Goal: Transaction & Acquisition: Purchase product/service

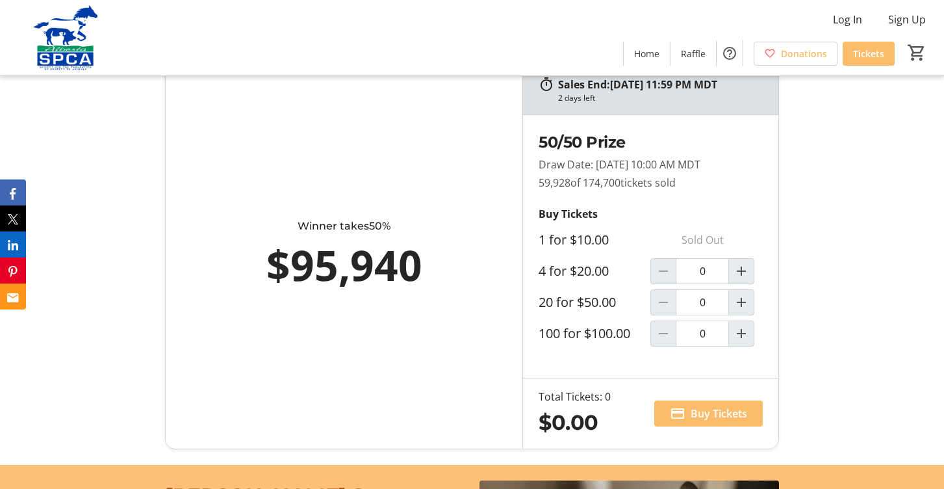
scroll to position [845, 0]
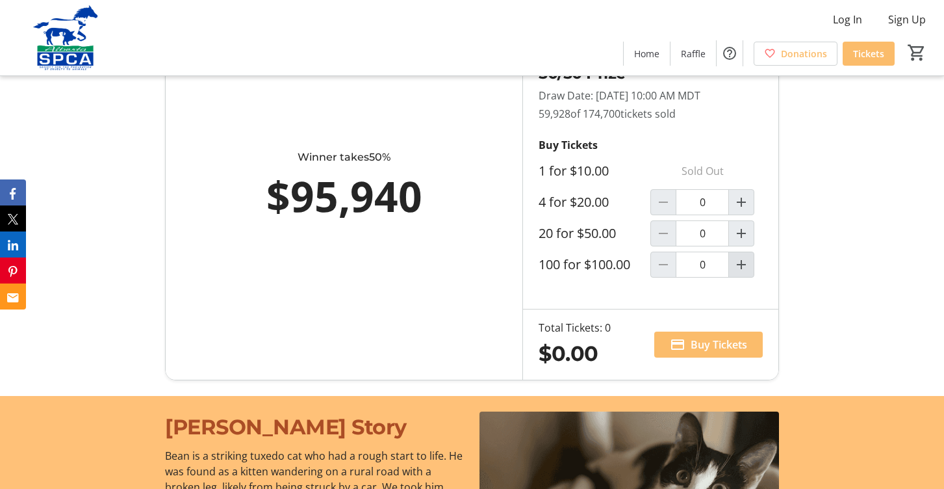
click at [750, 266] on span "Increment by one" at bounding box center [741, 264] width 25 height 25
type input "1"
click at [713, 347] on span "Buy Tickets" at bounding box center [719, 345] width 57 height 16
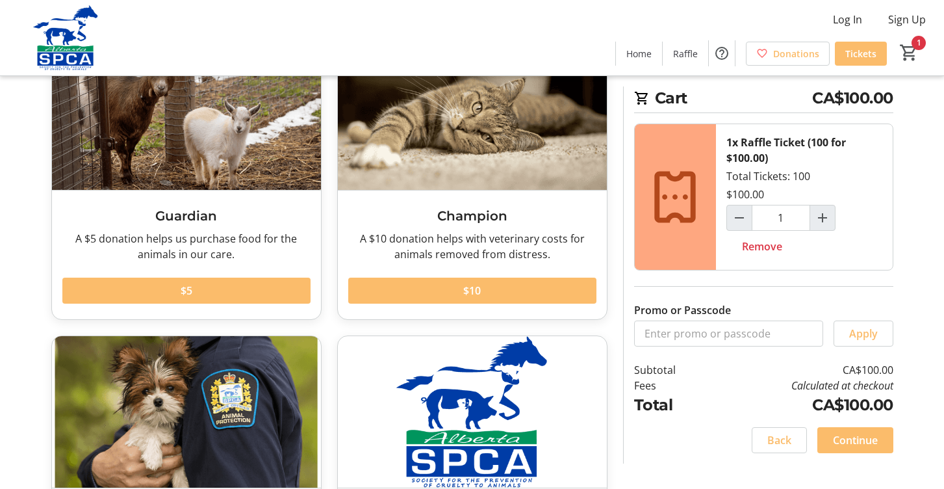
scroll to position [130, 0]
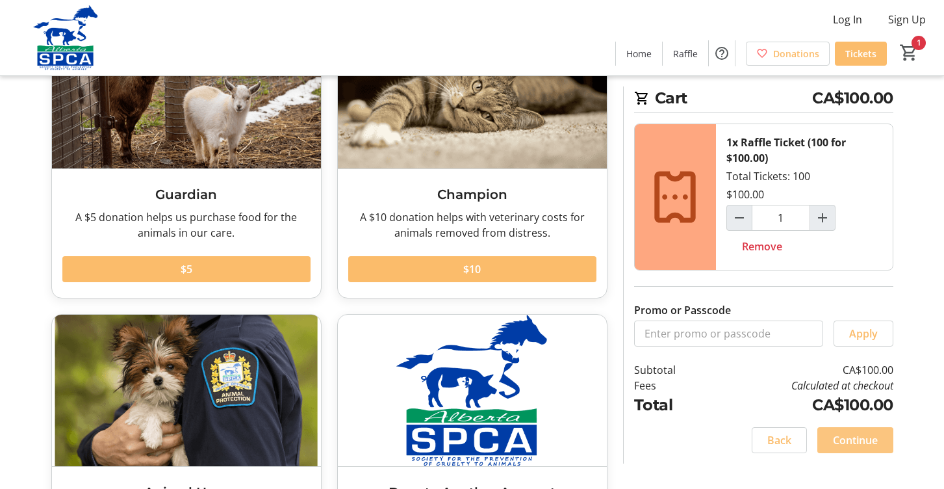
click at [861, 437] on span "Continue" at bounding box center [855, 440] width 45 height 16
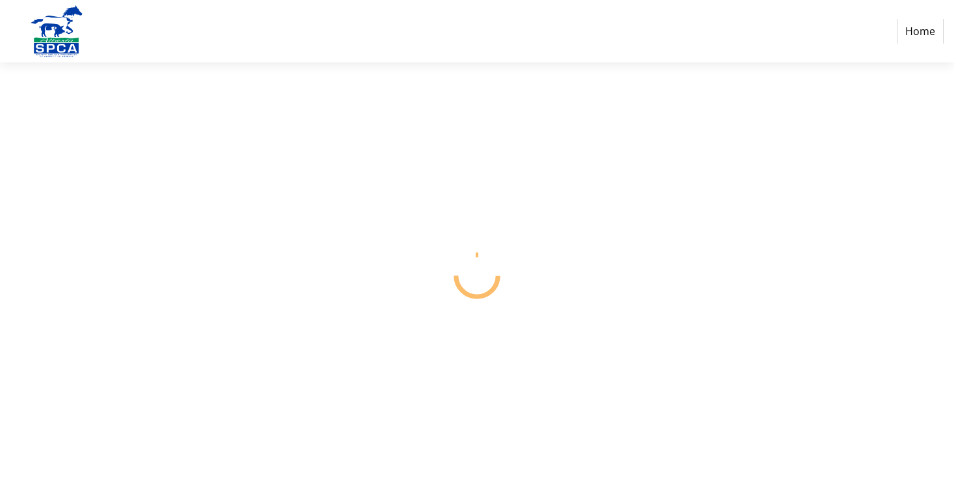
select select "CA"
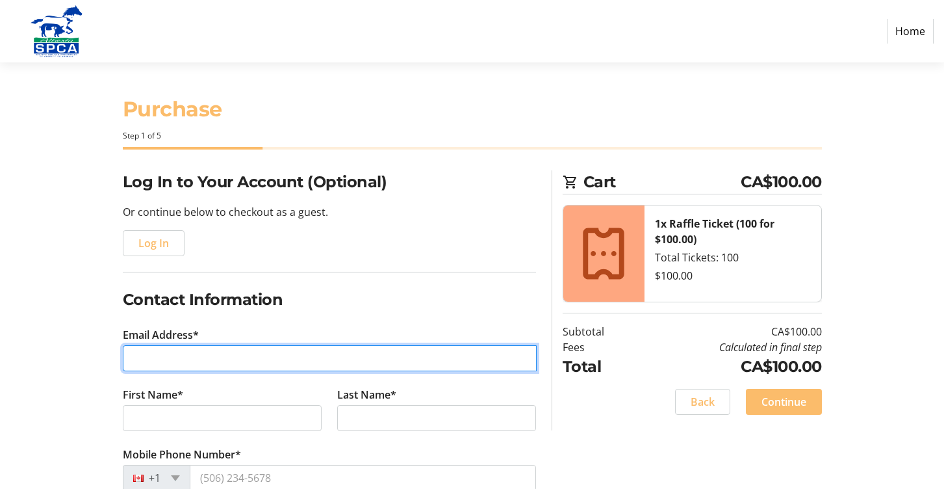
click at [399, 361] on input "Email Address*" at bounding box center [330, 358] width 414 height 26
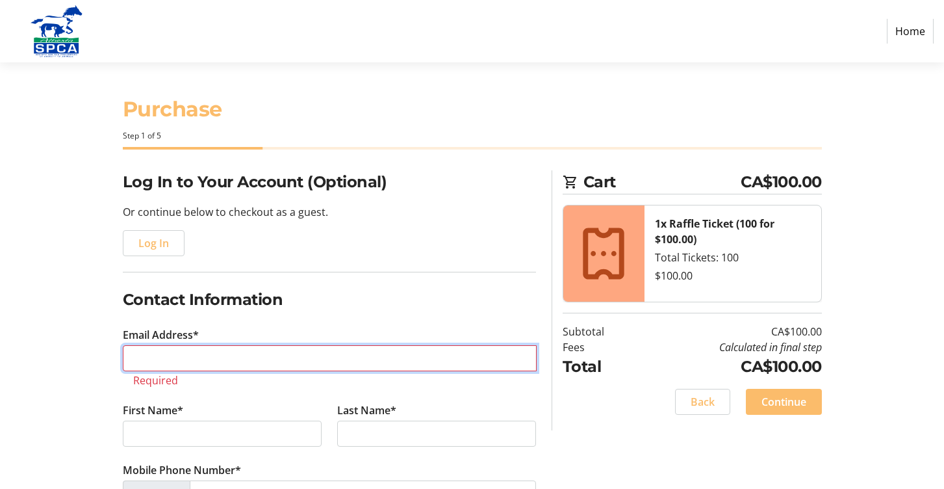
type input "[EMAIL_ADDRESS][DOMAIN_NAME]"
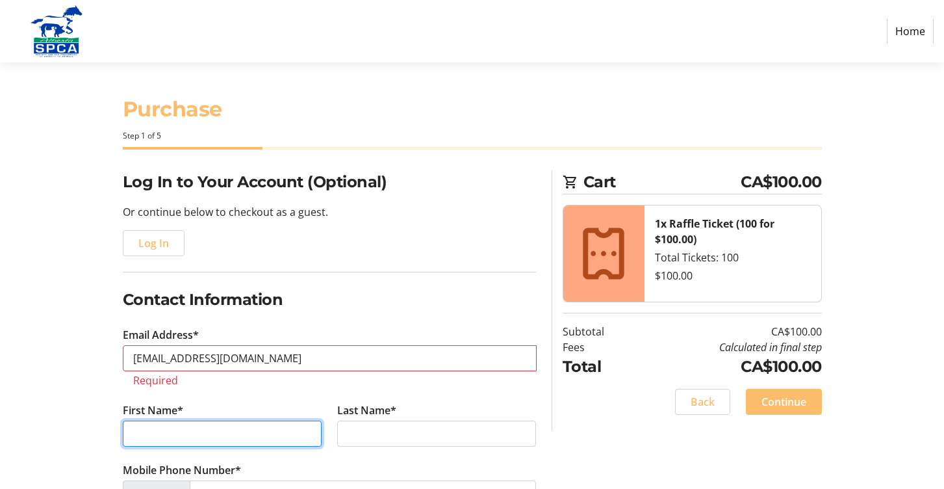
type input "Chelsea"
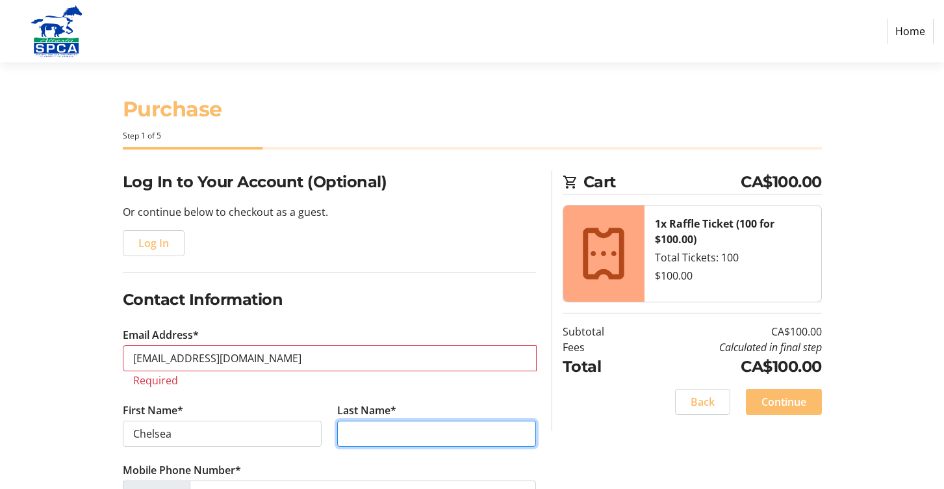
type input "[PERSON_NAME]"
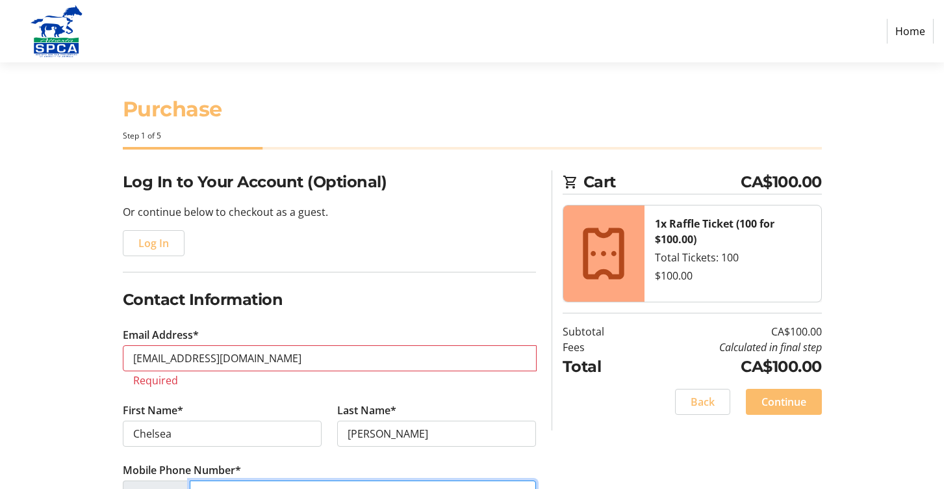
type input "[PHONE_NUMBER]"
type input "[STREET_ADDRESS][PERSON_NAME]"
type input "[GEOGRAPHIC_DATA]"
type input "T2L1Y2"
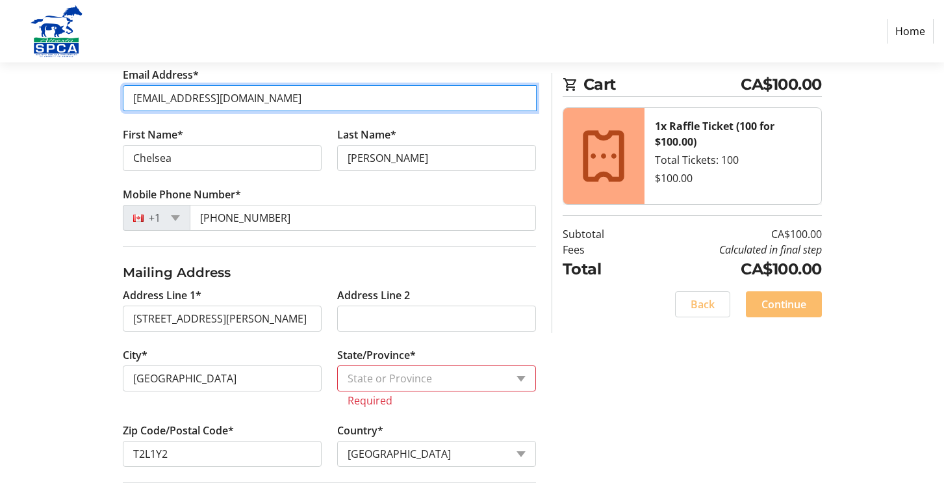
scroll to position [325, 0]
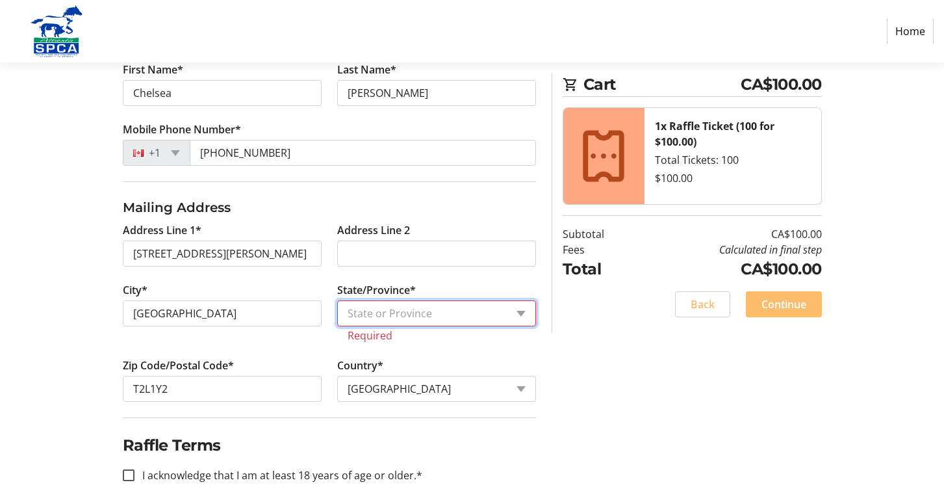
click at [447, 311] on select "State or Province State or Province [GEOGRAPHIC_DATA] [GEOGRAPHIC_DATA] [GEOGRA…" at bounding box center [436, 313] width 199 height 26
select select "AB"
click at [337, 300] on select "State or Province State or Province [GEOGRAPHIC_DATA] [GEOGRAPHIC_DATA] [GEOGRA…" at bounding box center [436, 313] width 199 height 26
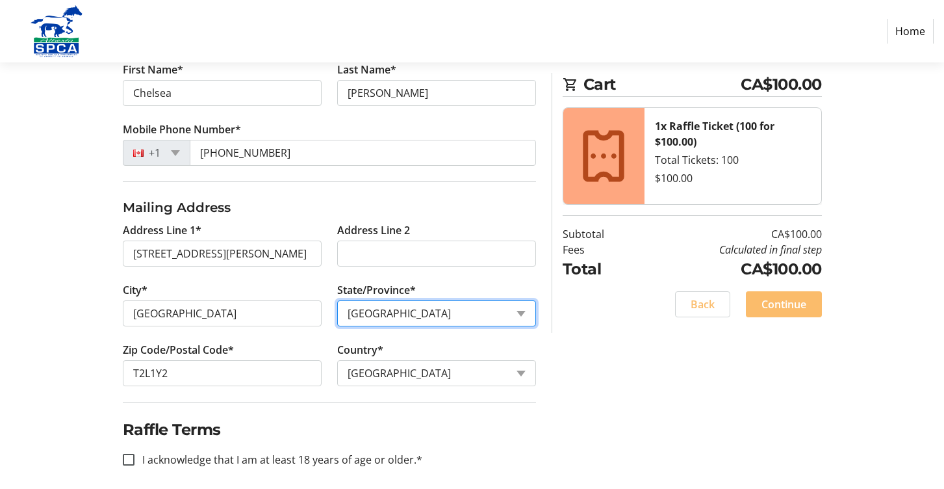
scroll to position [335, 0]
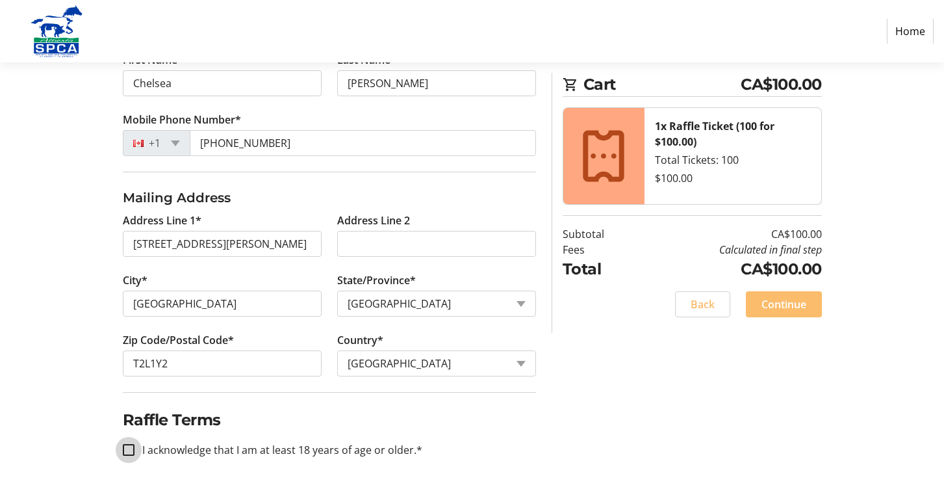
click at [129, 450] on input "I acknowledge that I am at least 18 years of age or older.*" at bounding box center [129, 450] width 12 height 12
checkbox input "true"
click at [799, 303] on span "Continue" at bounding box center [783, 304] width 45 height 16
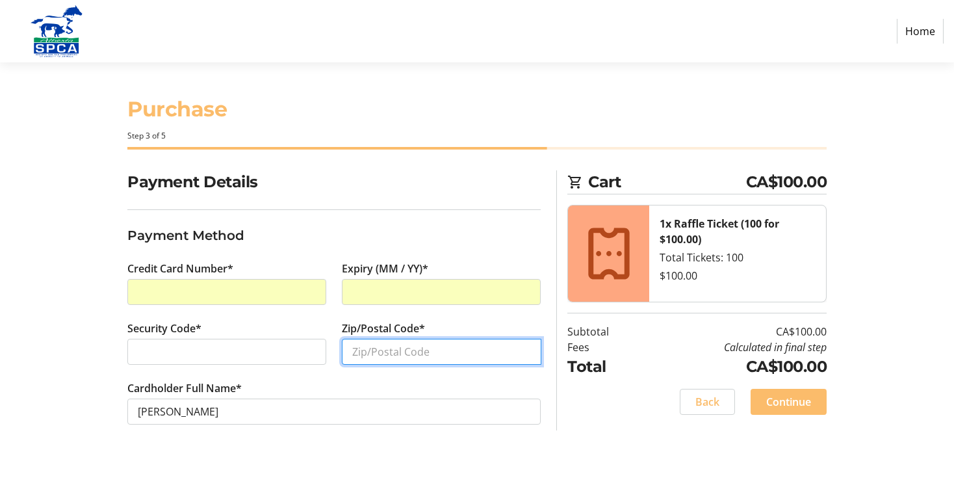
click at [373, 351] on input "Zip/Postal Code*" at bounding box center [441, 351] width 199 height 26
type input "T2L1Y2"
click at [103, 344] on div "Payment Details Payment Method Credit Card Number* Expiry (MM / YY)* Security C…" at bounding box center [477, 312] width 858 height 285
click at [795, 404] on span "Continue" at bounding box center [788, 402] width 45 height 16
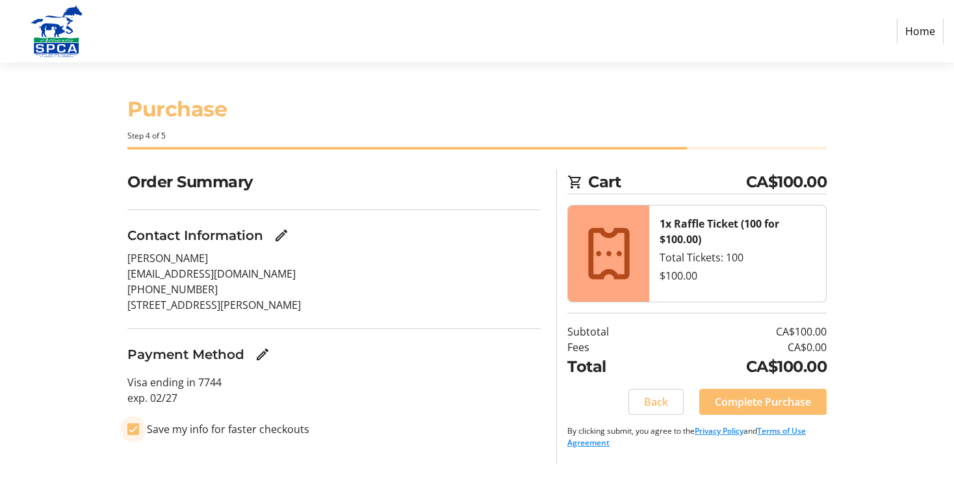
click at [133, 429] on input "Save my info for faster checkouts" at bounding box center [133, 429] width 12 height 12
checkbox input "false"
click at [779, 398] on span "Complete Purchase" at bounding box center [763, 402] width 96 height 16
